Goal: Task Accomplishment & Management: Complete application form

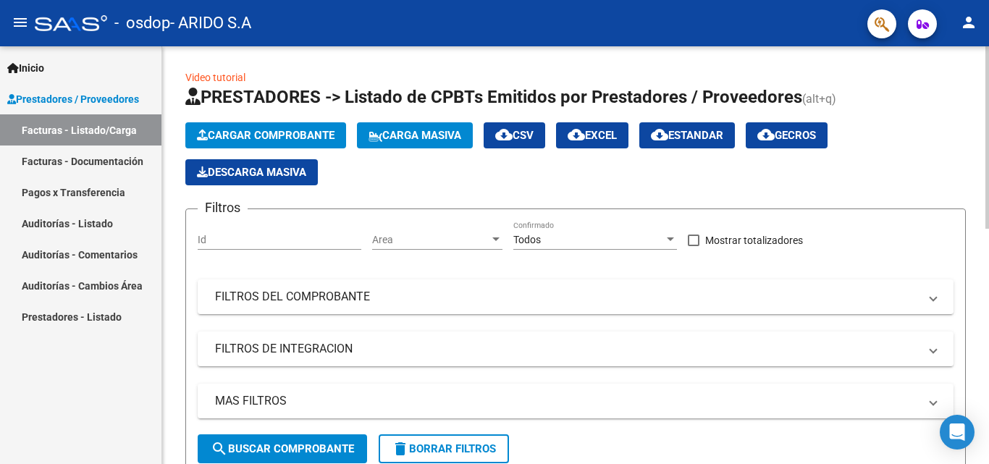
click at [261, 129] on span "Cargar Comprobante" at bounding box center [266, 135] width 138 height 13
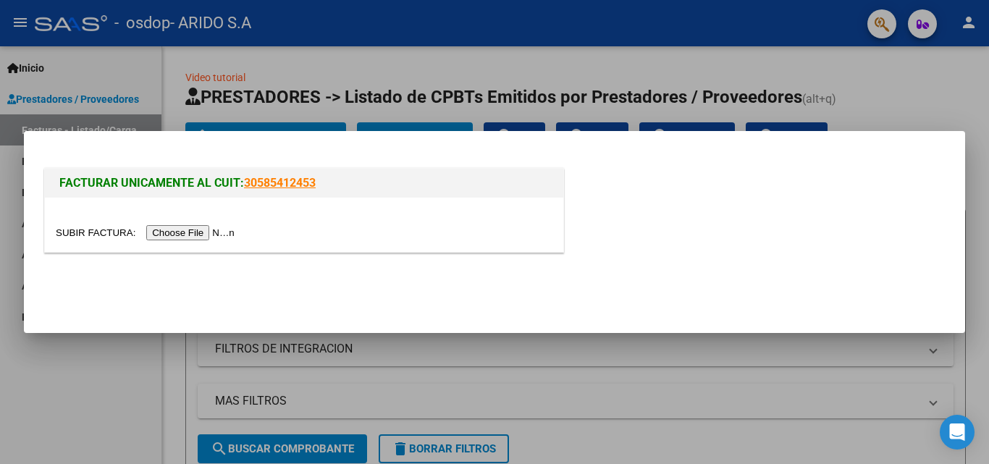
click at [196, 234] on input "file" at bounding box center [147, 232] width 183 height 15
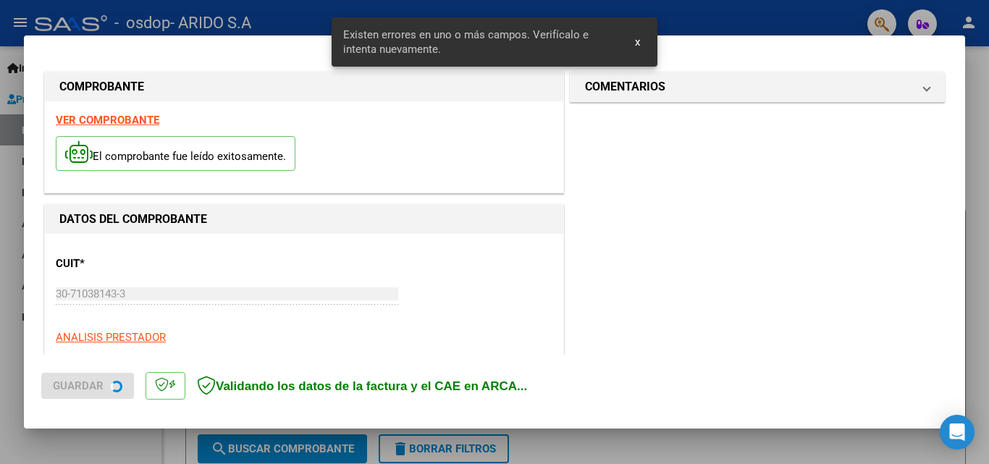
scroll to position [353, 0]
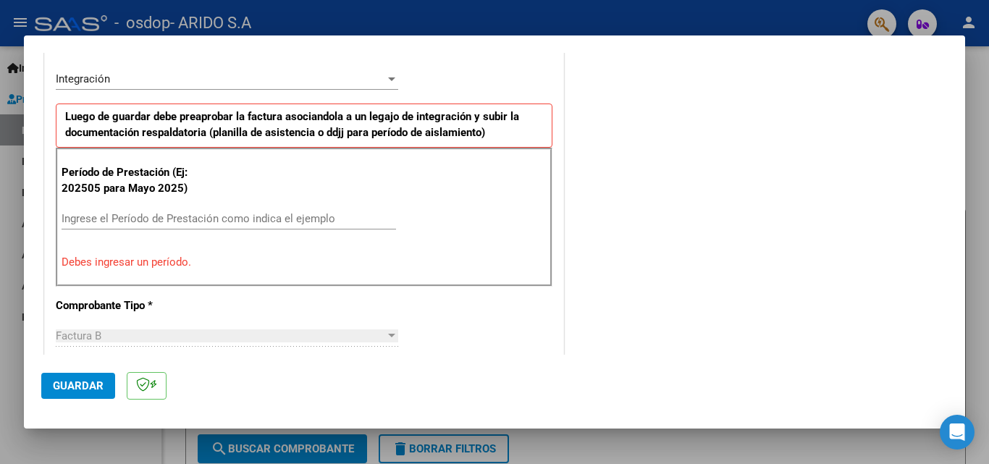
click at [554, 63] on div "CUIT * 30-71038143-3 Ingresar CUIT ANALISIS PRESTADOR ARIDO S.A ARCA Padrón Are…" at bounding box center [304, 444] width 518 height 1127
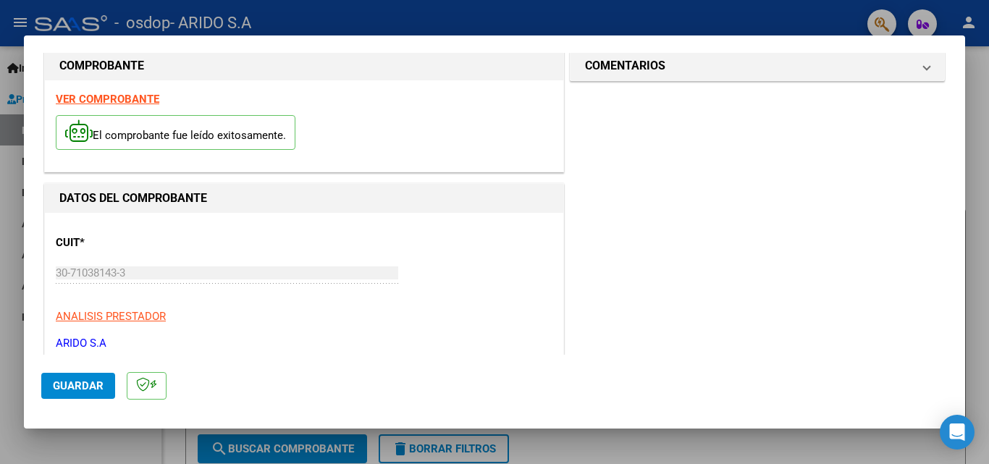
scroll to position [0, 0]
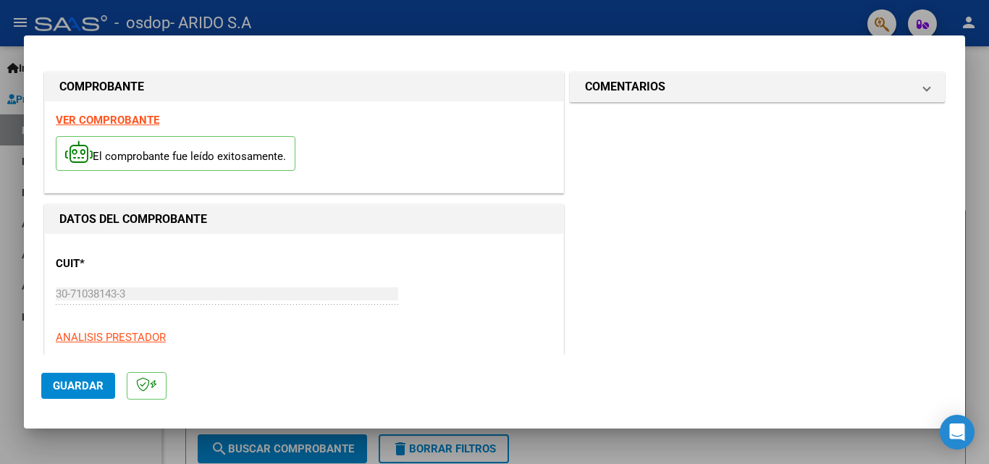
click at [106, 122] on strong "VER COMPROBANTE" at bounding box center [107, 120] width 103 height 13
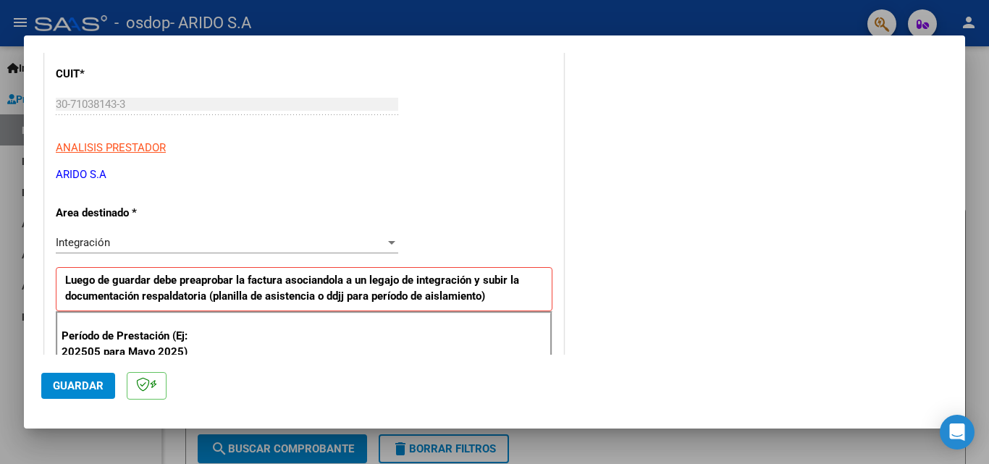
scroll to position [193, 0]
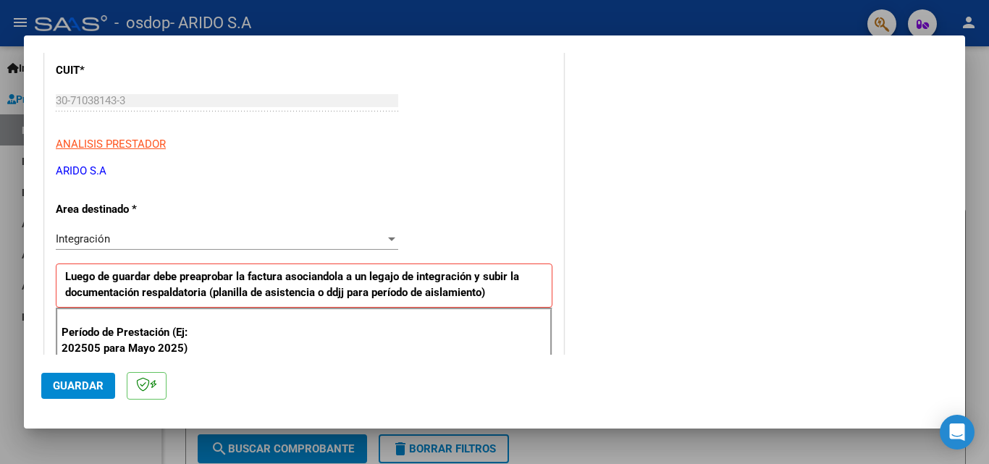
click at [388, 240] on div at bounding box center [391, 239] width 7 height 4
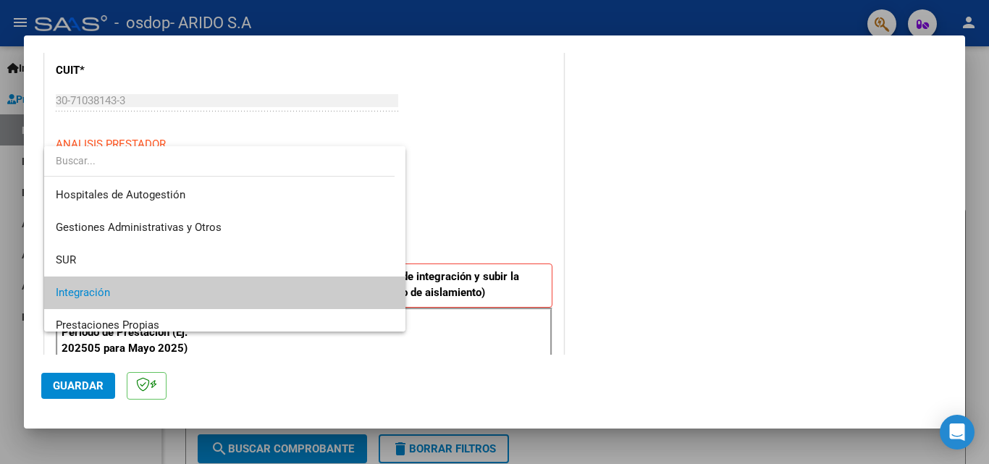
scroll to position [54, 0]
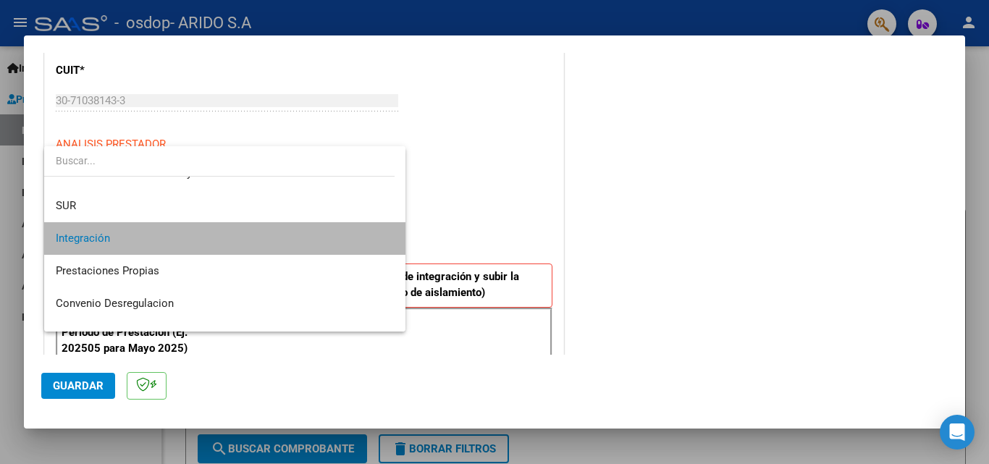
click at [386, 240] on mat-option "Integración" at bounding box center [224, 238] width 361 height 33
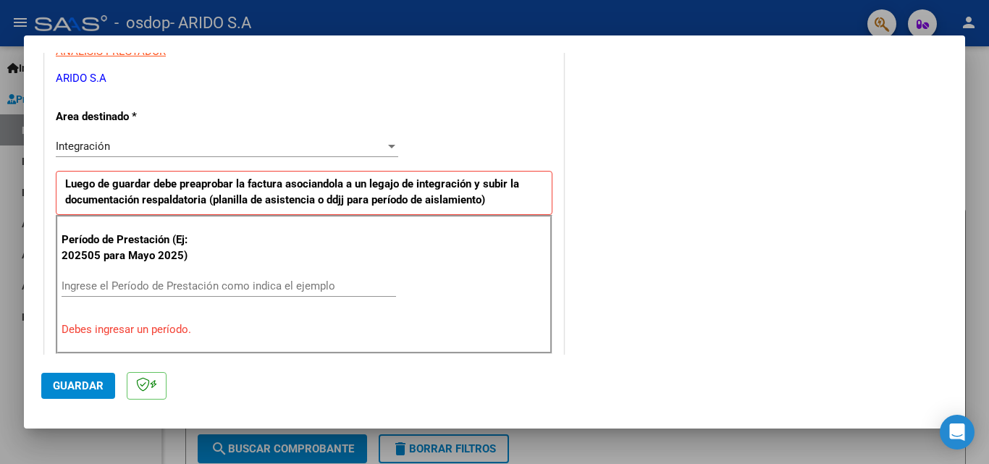
scroll to position [321, 0]
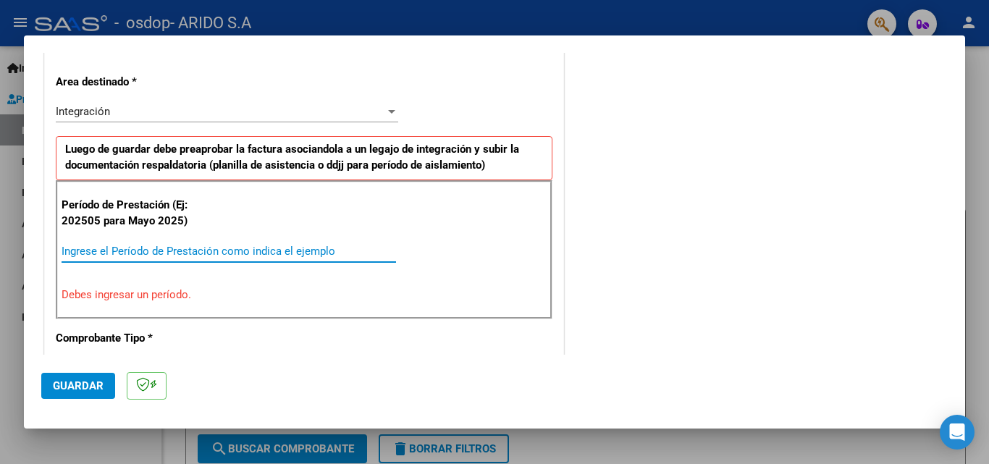
click at [156, 255] on input "Ingrese el Período de Prestación como indica el ejemplo" at bounding box center [229, 251] width 334 height 13
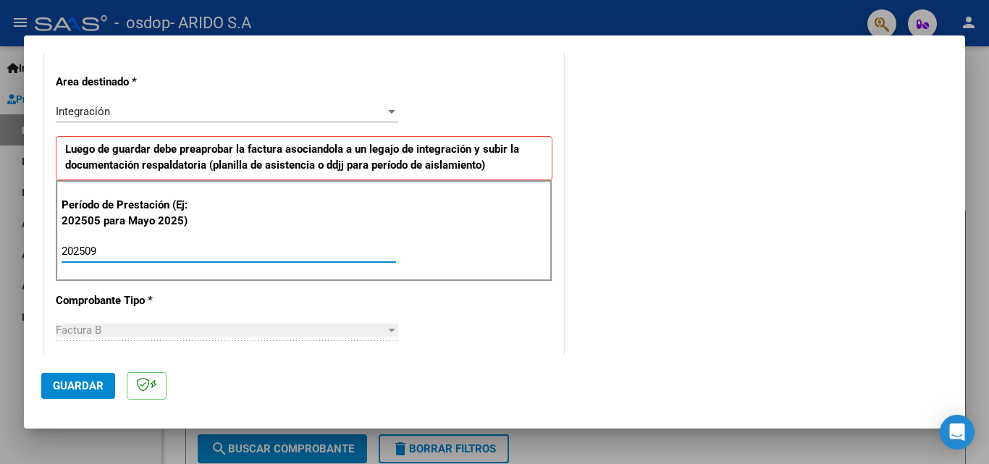
type input "202509"
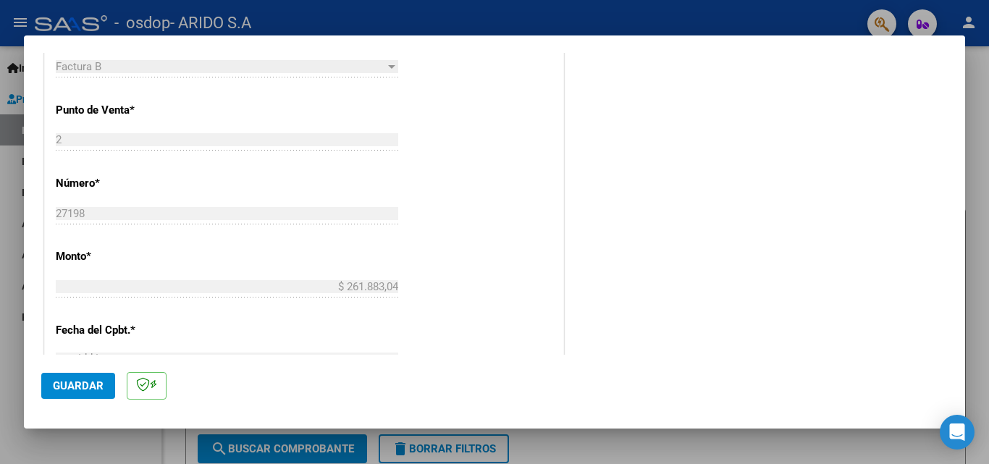
scroll to position [847, 0]
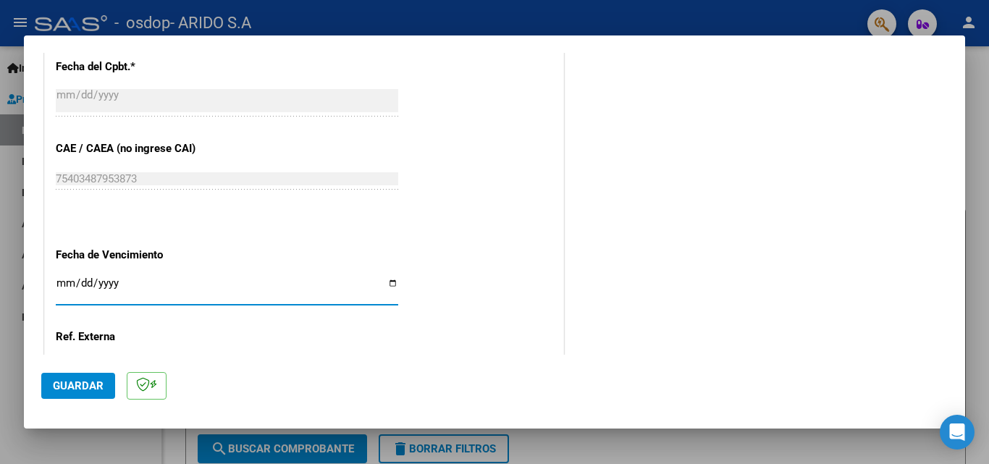
click at [390, 283] on input "Ingresar la fecha" at bounding box center [227, 288] width 342 height 23
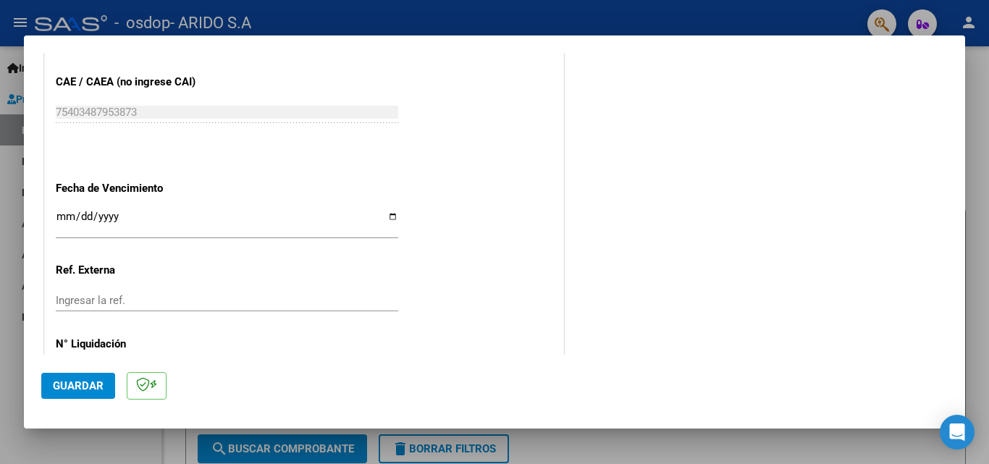
scroll to position [921, 0]
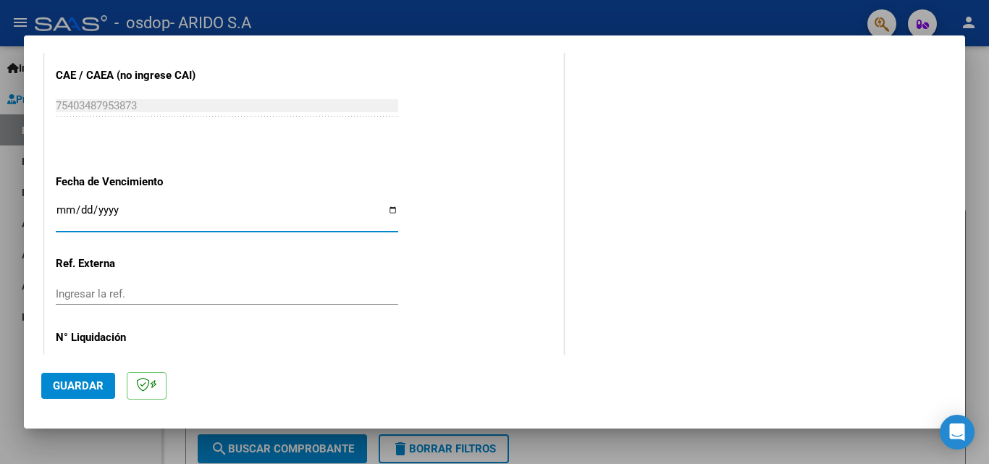
click at [390, 210] on input "[DATE]" at bounding box center [227, 215] width 342 height 23
type input "[DATE]"
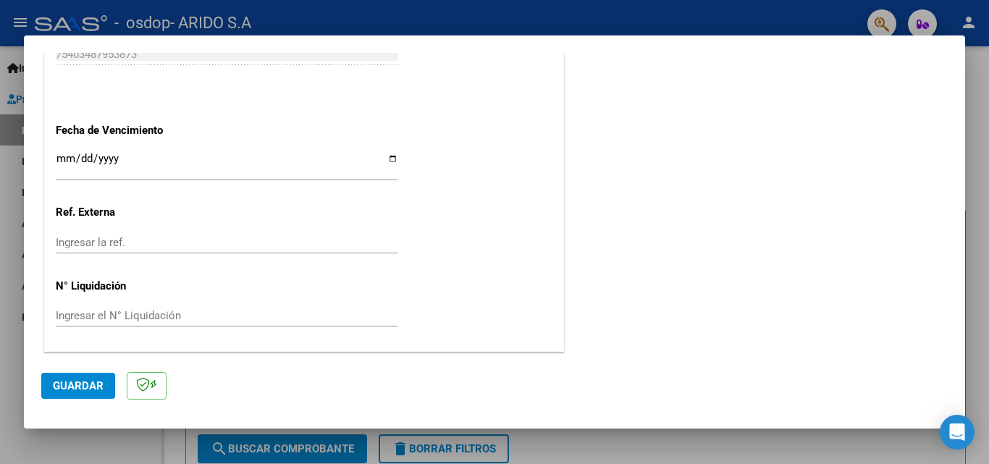
click at [70, 384] on span "Guardar" at bounding box center [78, 385] width 51 height 13
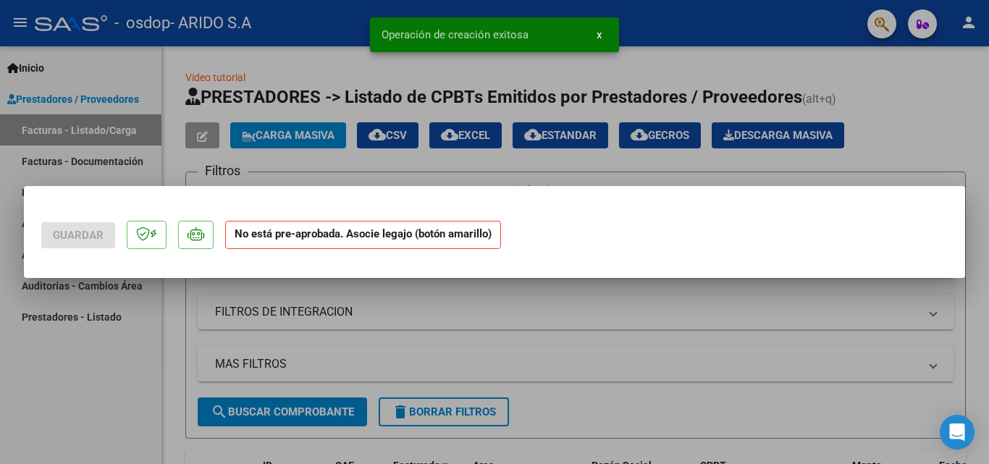
scroll to position [0, 0]
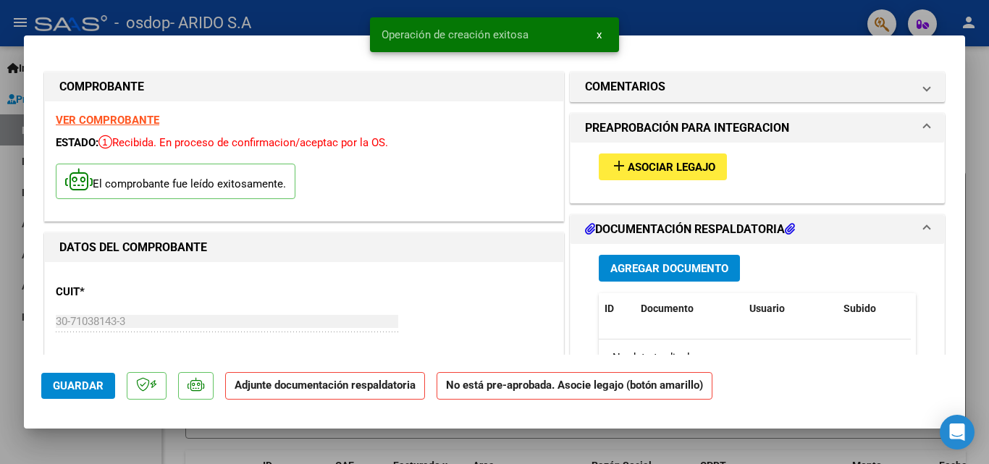
click at [674, 165] on span "Asociar Legajo" at bounding box center [671, 167] width 88 height 13
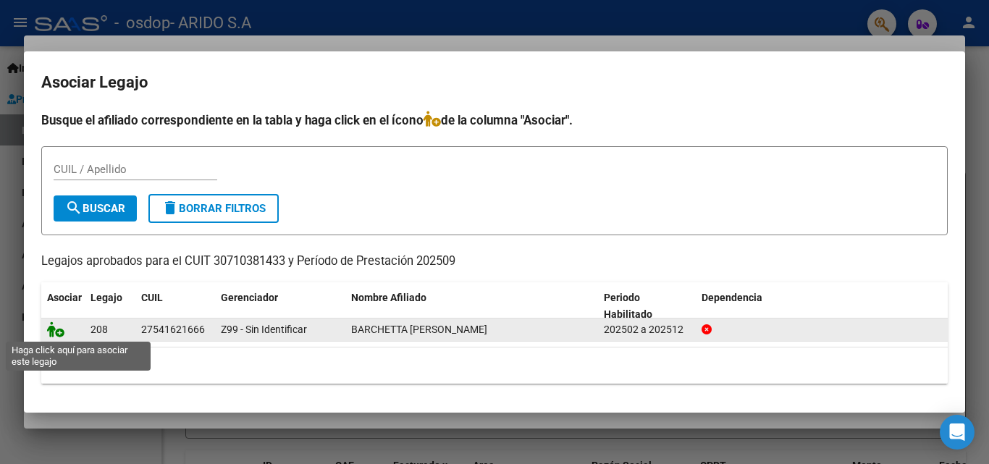
click at [56, 329] on icon at bounding box center [55, 329] width 17 height 16
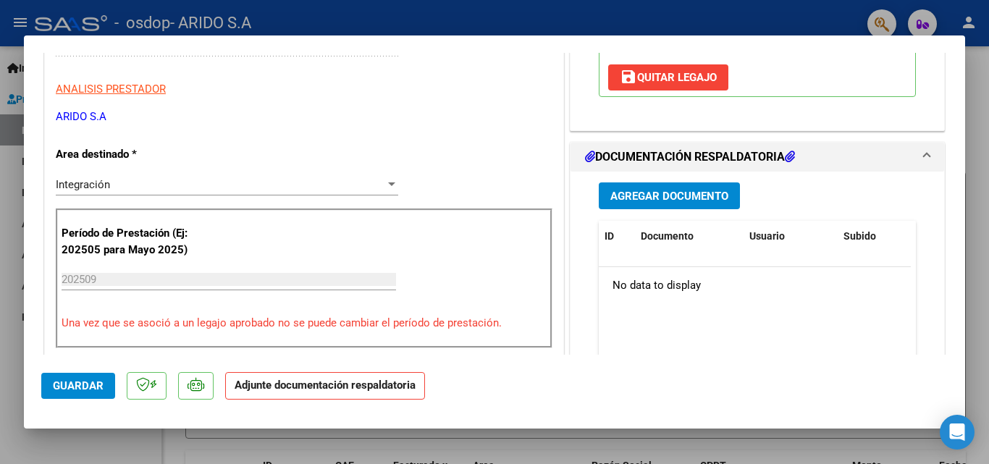
scroll to position [324, 0]
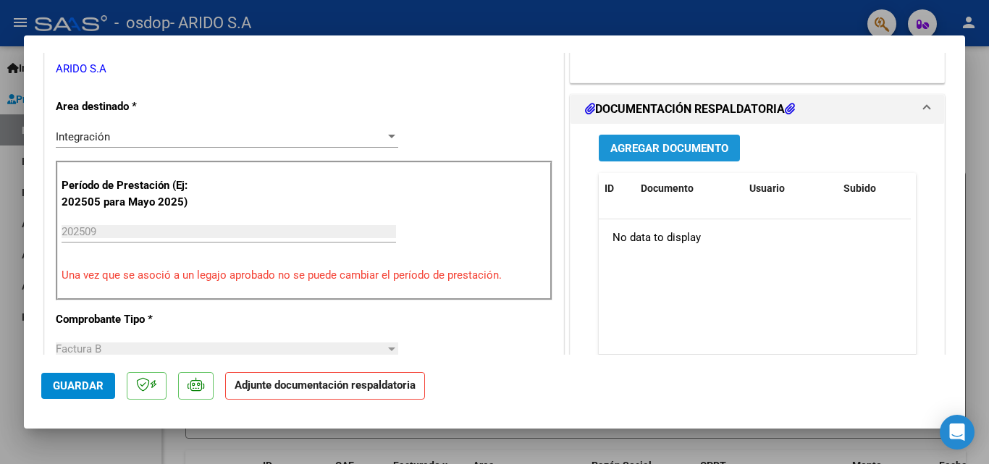
click at [651, 147] on span "Agregar Documento" at bounding box center [669, 148] width 118 height 13
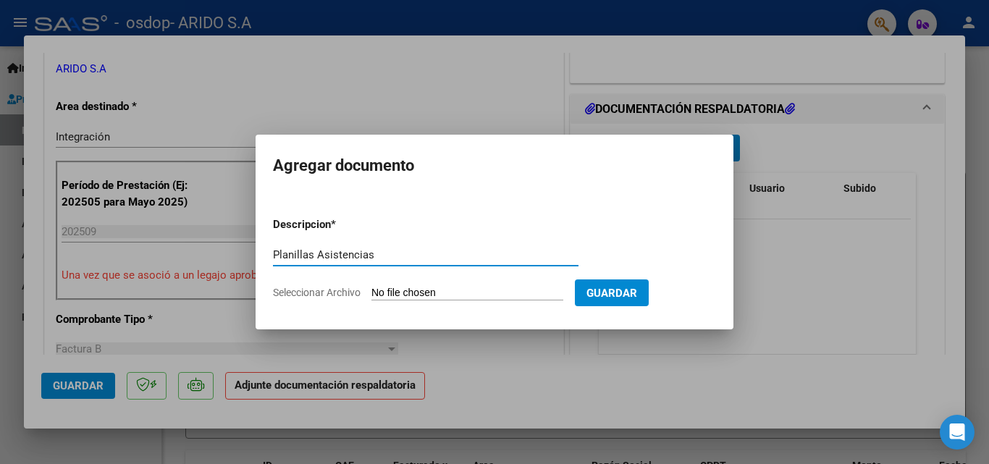
type input "Planillas Asistencias"
click at [401, 288] on input "Seleccionar Archivo" at bounding box center [467, 294] width 192 height 14
type input "C:\fakepath\Planilla BARCHETTA [PERSON_NAME]-SEPTIEMBRE.pdf"
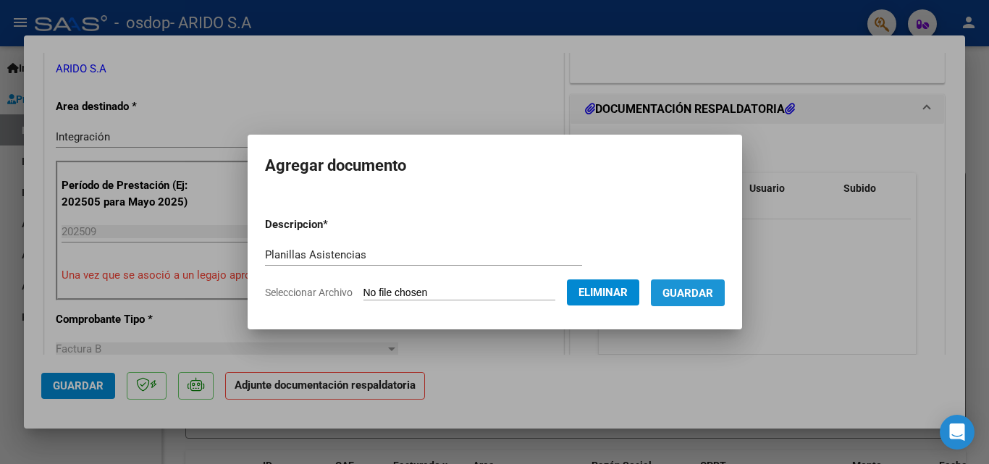
click at [701, 289] on span "Guardar" at bounding box center [687, 293] width 51 height 13
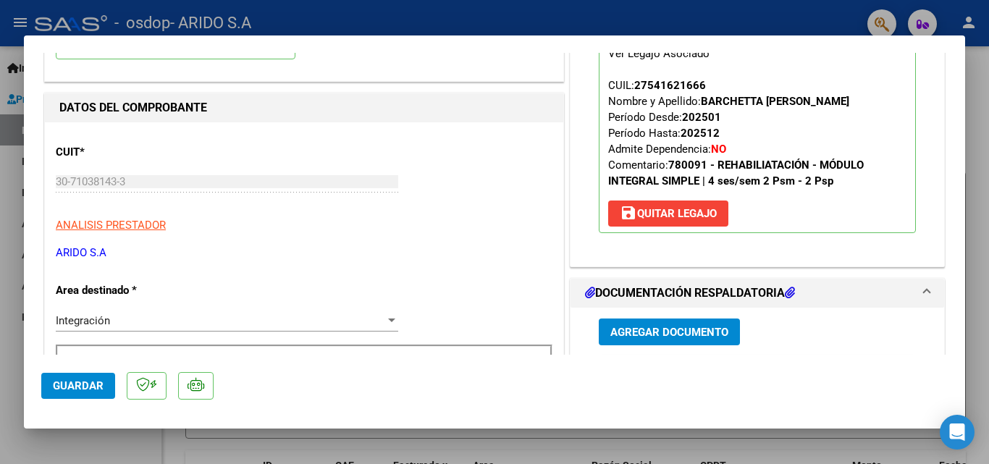
scroll to position [403, 0]
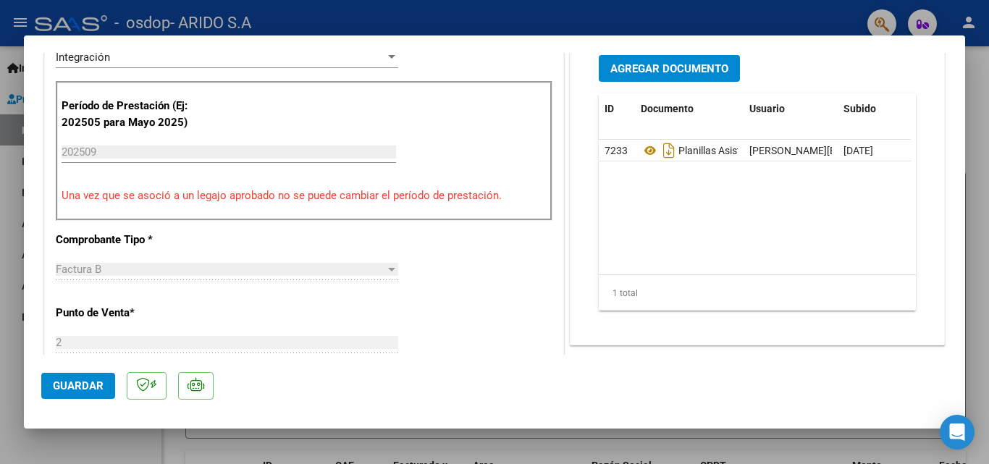
click at [72, 387] on span "Guardar" at bounding box center [78, 385] width 51 height 13
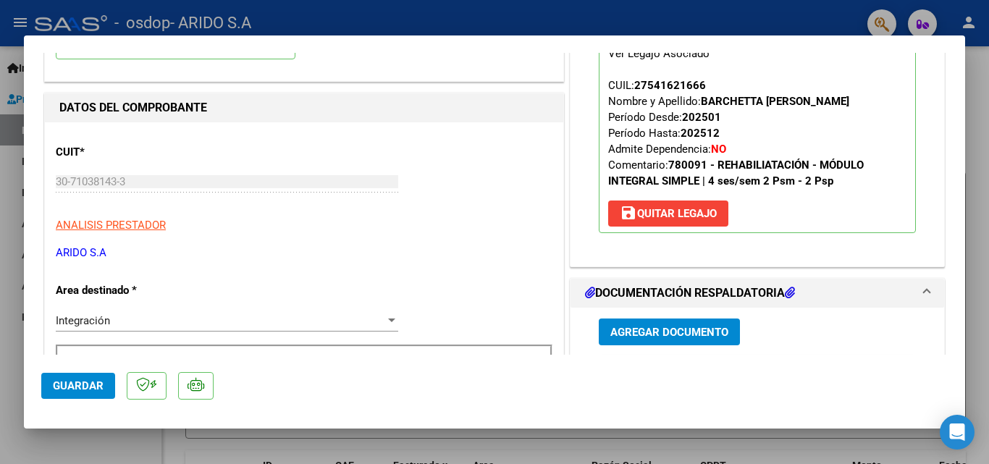
scroll to position [0, 0]
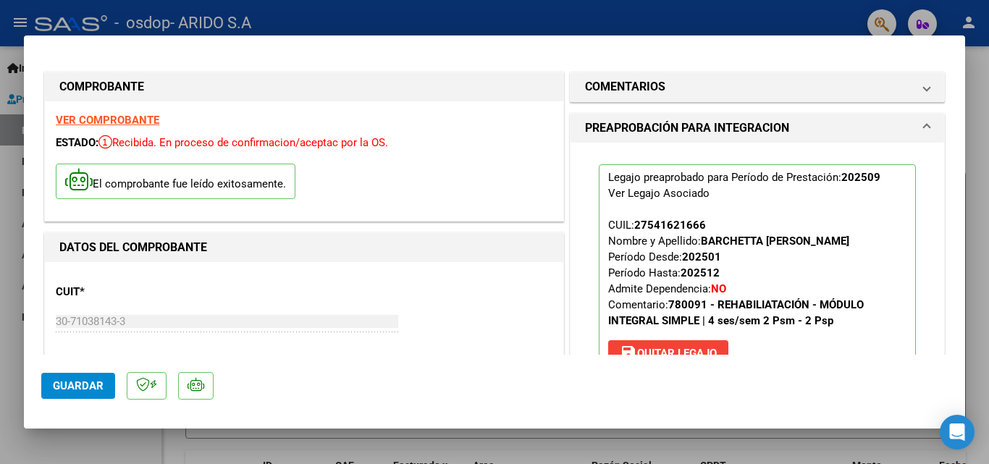
click at [960, 43] on mat-dialog-container "COMPROBANTE VER COMPROBANTE ESTADO: Recibida. En proceso de confirmacion/acepta…" at bounding box center [494, 231] width 941 height 393
click at [72, 11] on div at bounding box center [494, 232] width 989 height 464
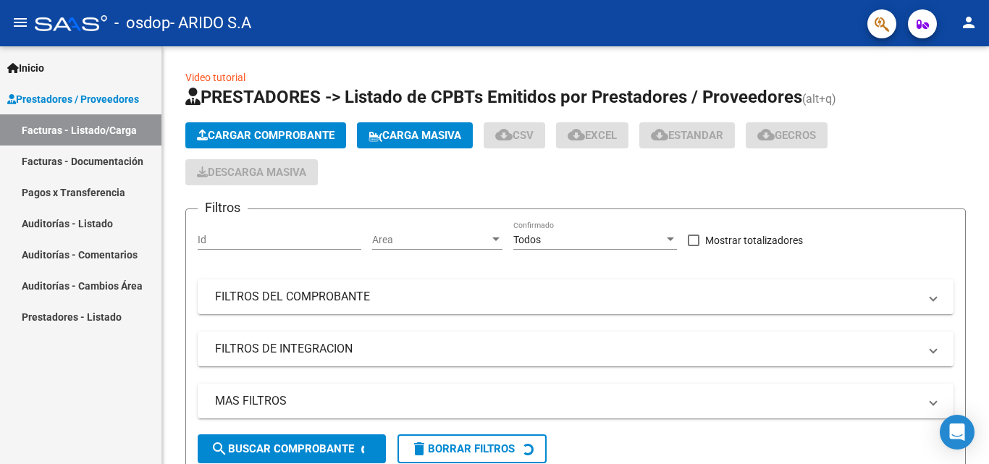
click at [72, 11] on div "- osdop - ARIDO S.A" at bounding box center [445, 23] width 821 height 32
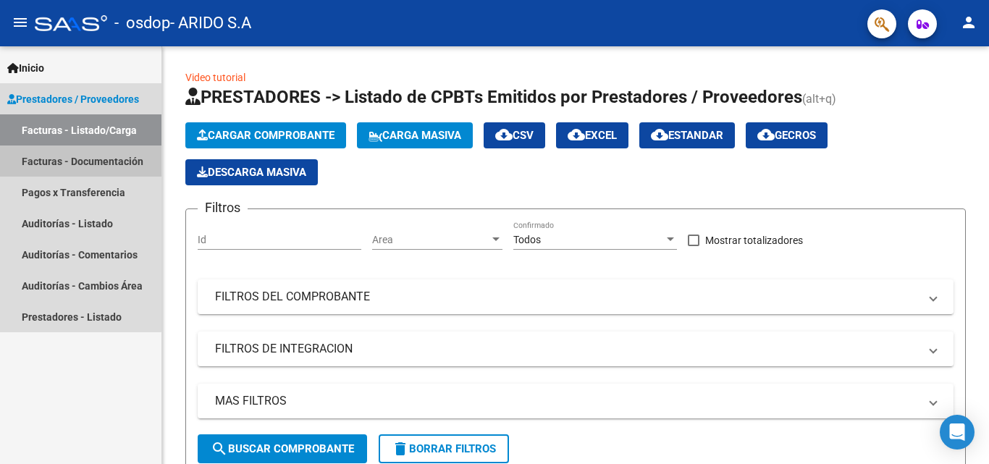
click at [70, 161] on link "Facturas - Documentación" at bounding box center [80, 160] width 161 height 31
